Goal: Navigation & Orientation: Find specific page/section

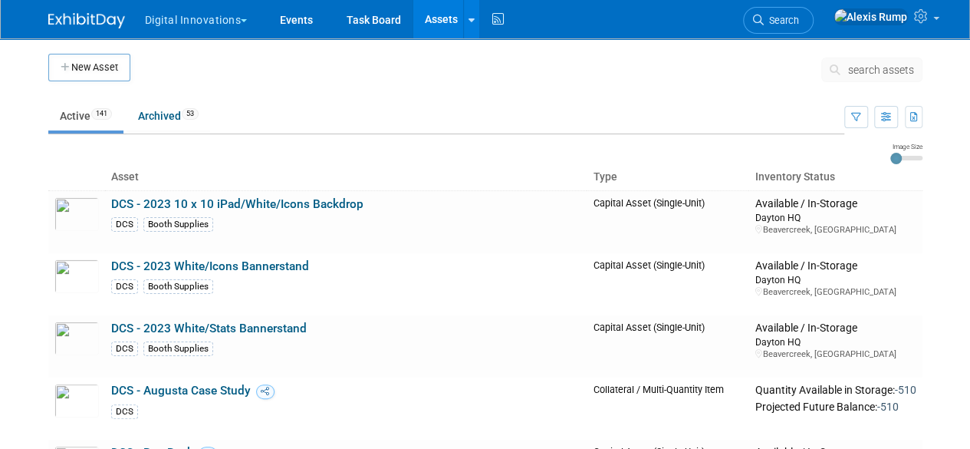
click at [227, 18] on button "Digital Innovations" at bounding box center [204, 17] width 123 height 34
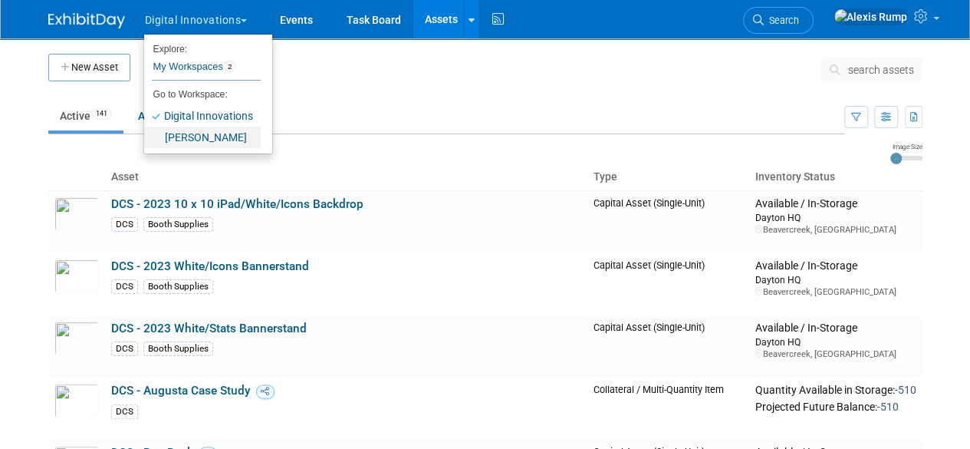
click at [202, 136] on link "[PERSON_NAME]" at bounding box center [202, 137] width 117 height 21
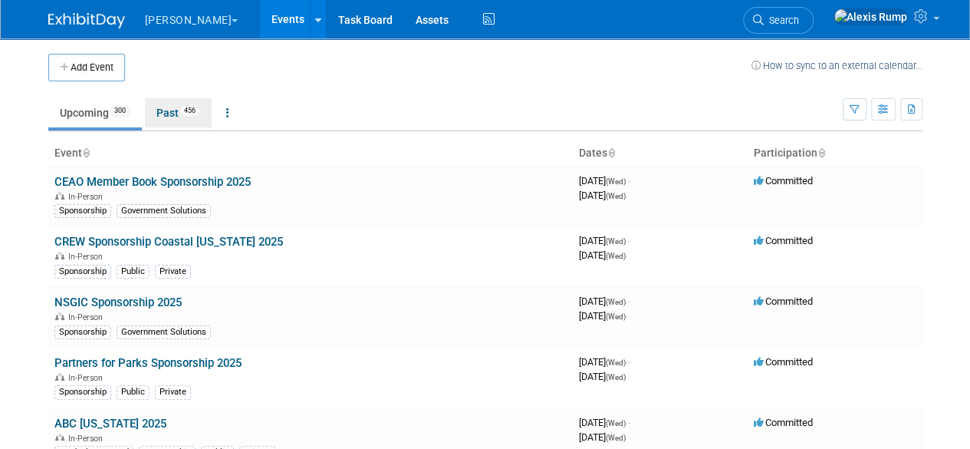
click at [163, 104] on link "Past 456" at bounding box center [178, 112] width 67 height 29
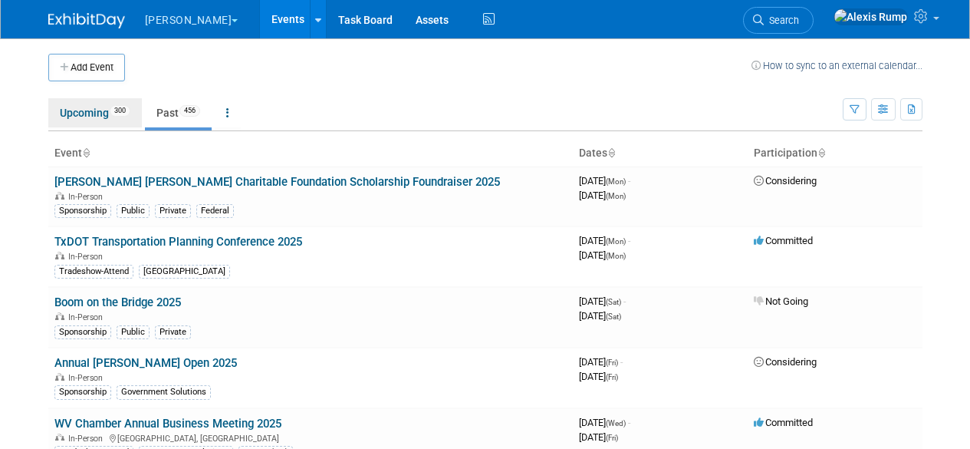
click at [95, 110] on link "Upcoming 300" at bounding box center [95, 112] width 94 height 29
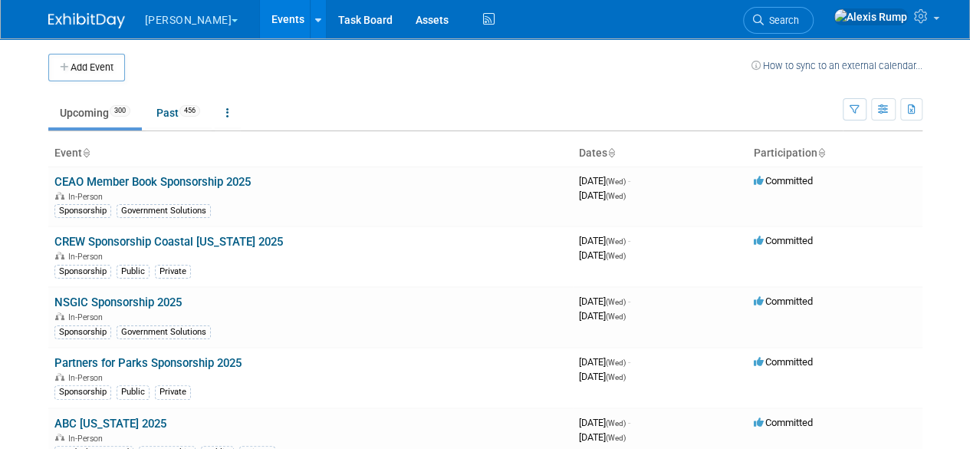
scroll to position [4845, 0]
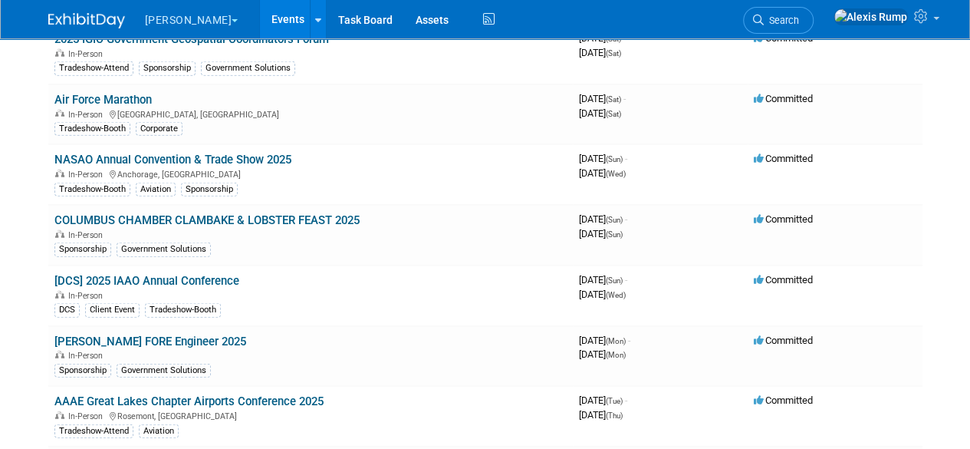
click at [160, 274] on link "[DCS] 2025 IAAO Annual Conference" at bounding box center [146, 281] width 185 height 14
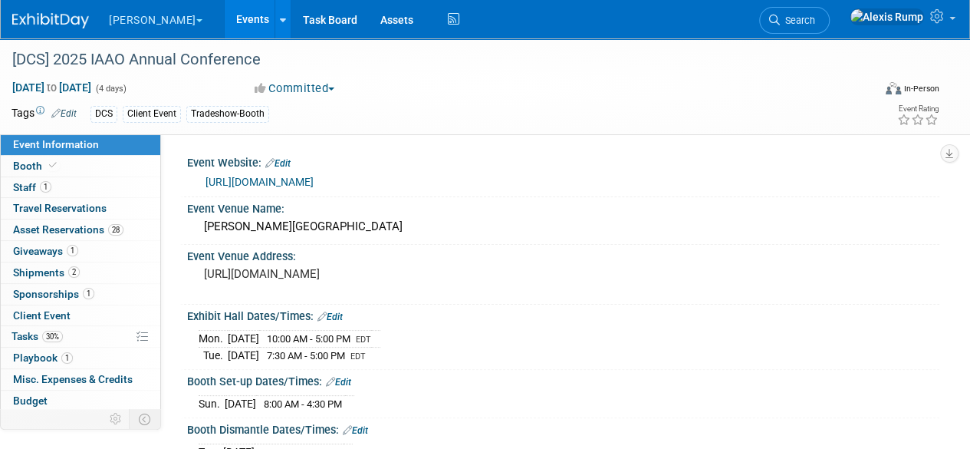
click at [69, 231] on span "Asset Reservations 28" at bounding box center [68, 229] width 110 height 12
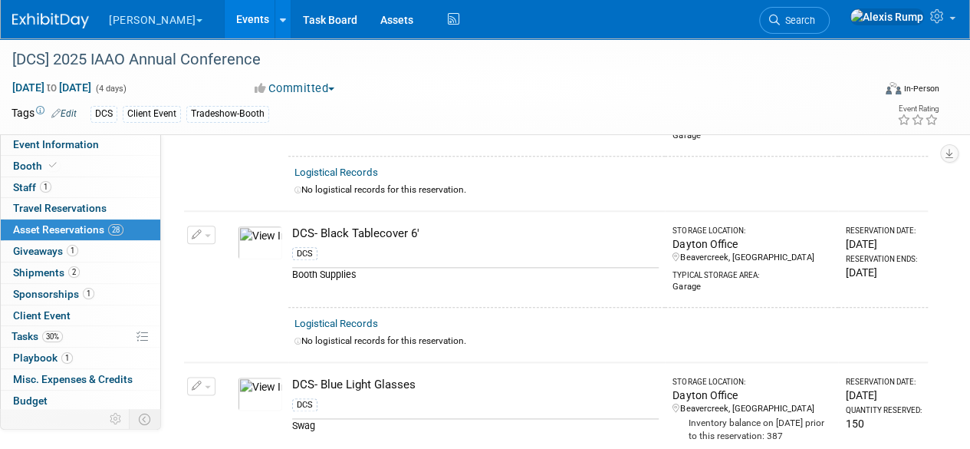
scroll to position [724, 0]
